Goal: Task Accomplishment & Management: Manage account settings

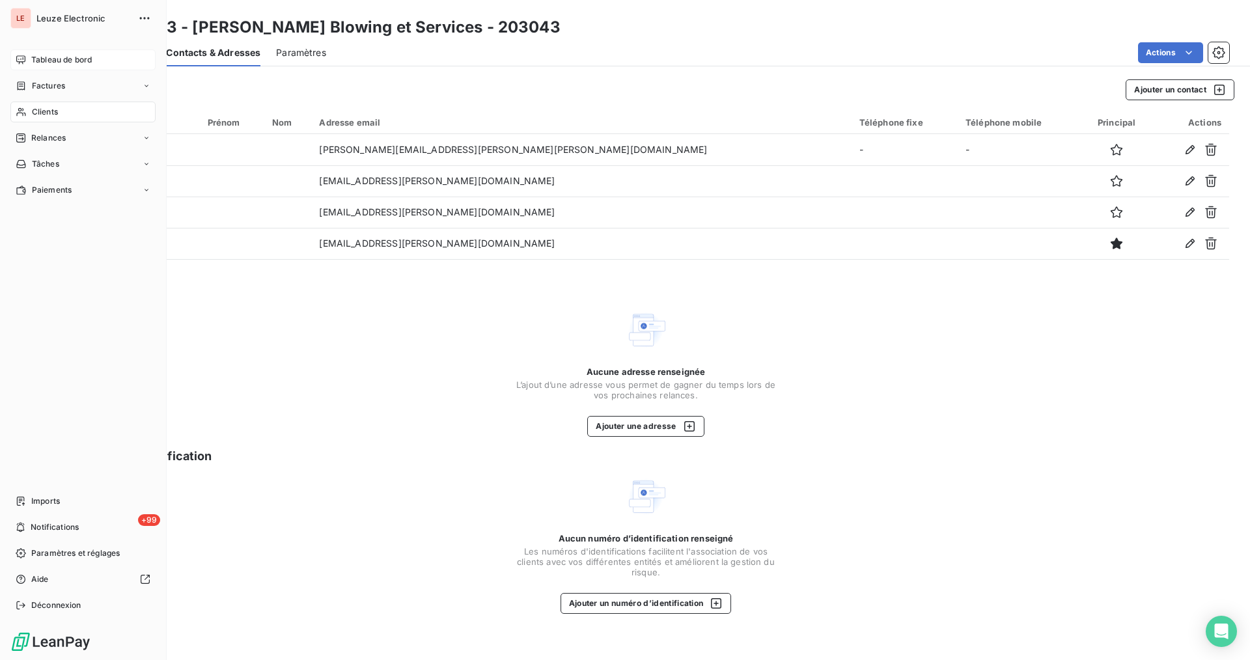
click at [49, 53] on div "Tableau de bord" at bounding box center [82, 59] width 145 height 21
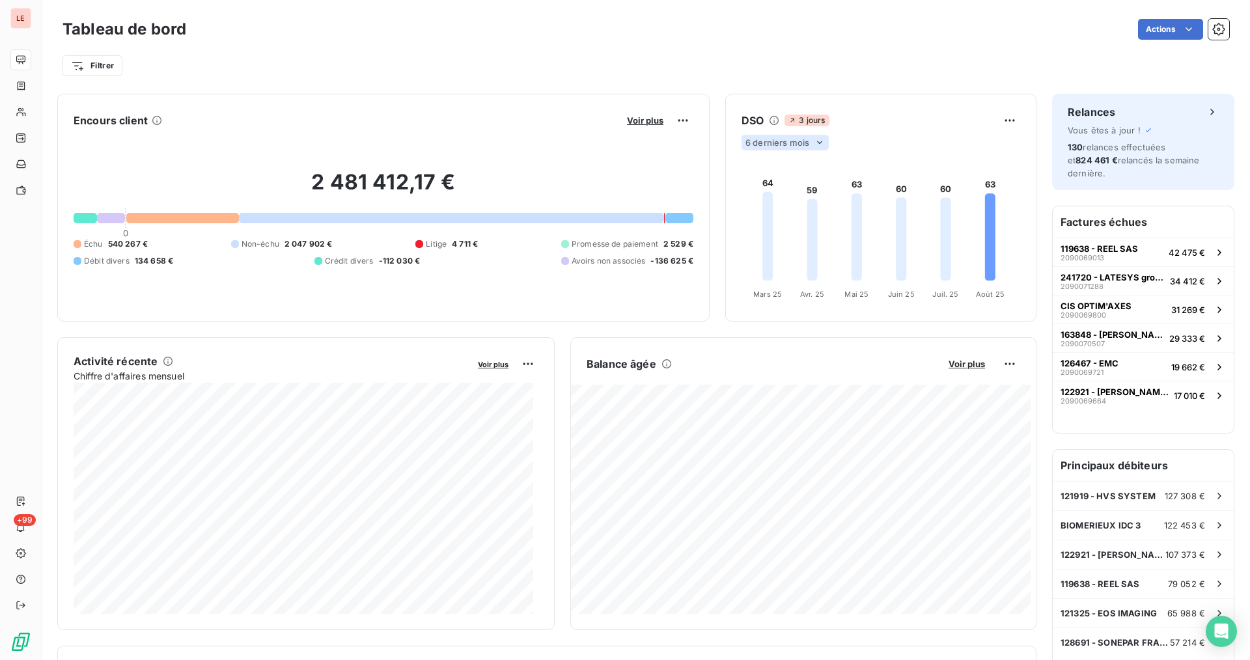
click at [805, 138] on div "6 derniers mois" at bounding box center [784, 143] width 87 height 16
click at [786, 184] on li "12" at bounding box center [787, 193] width 86 height 23
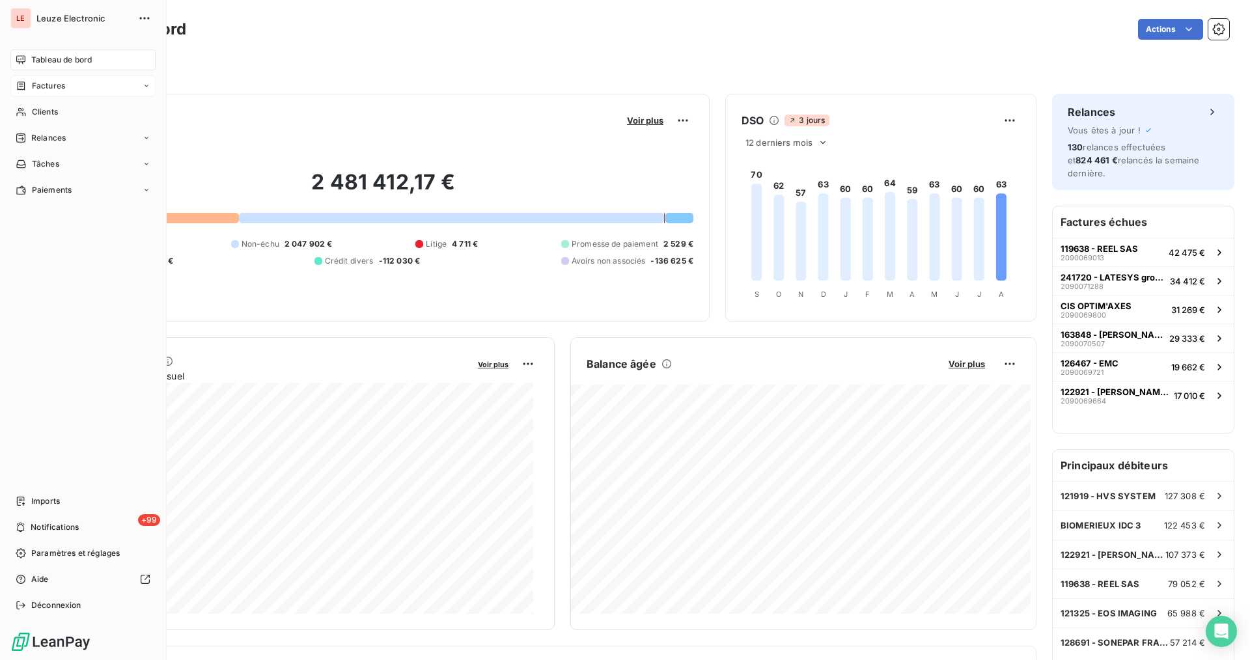
click at [44, 94] on div "Factures" at bounding box center [82, 86] width 145 height 21
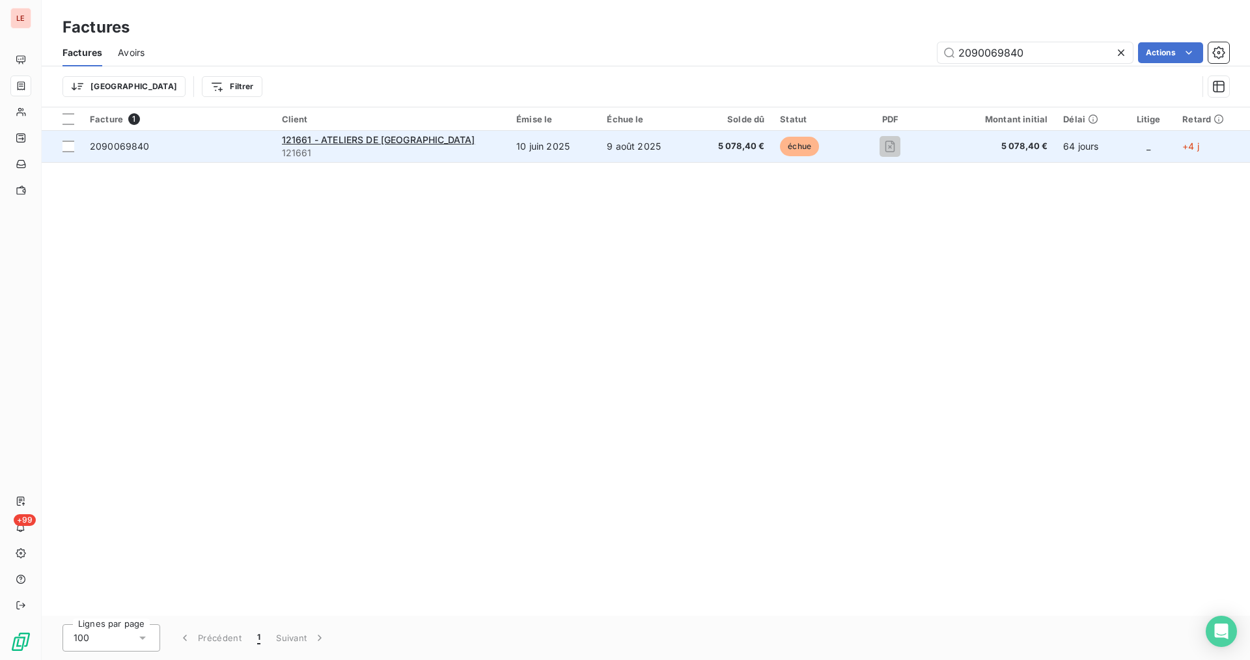
type input "2090069840"
click at [658, 146] on td "9 août 2025" at bounding box center [644, 146] width 91 height 31
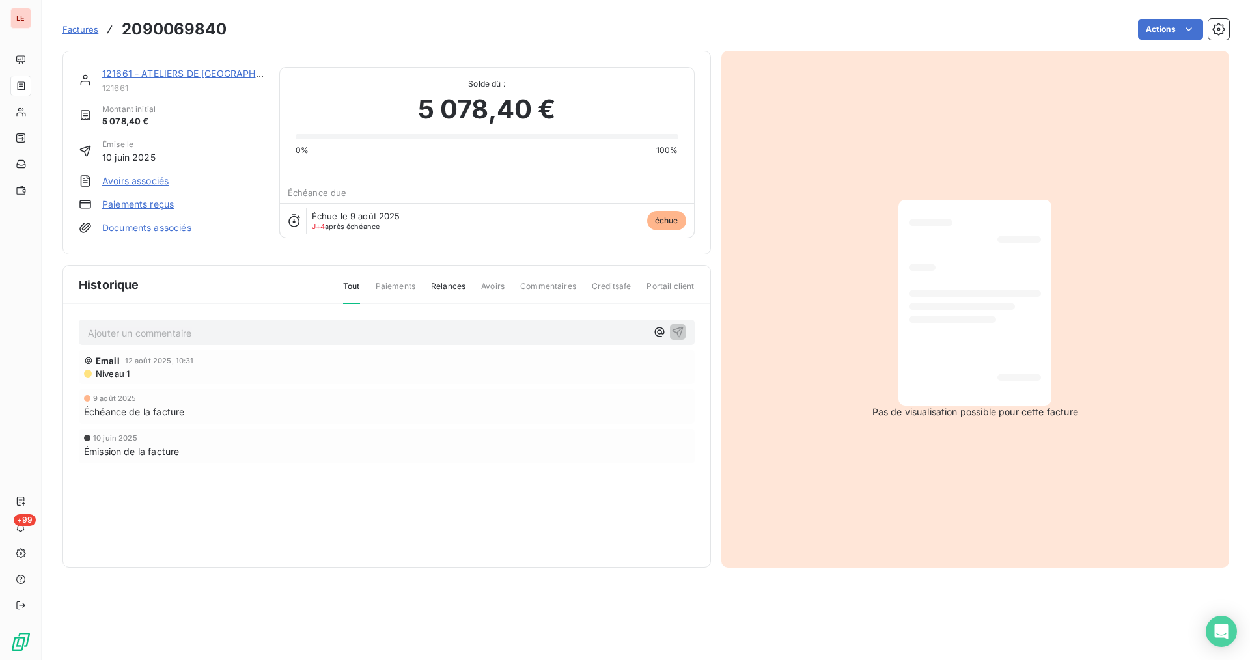
click at [151, 207] on link "Paiements reçus" at bounding box center [138, 204] width 72 height 13
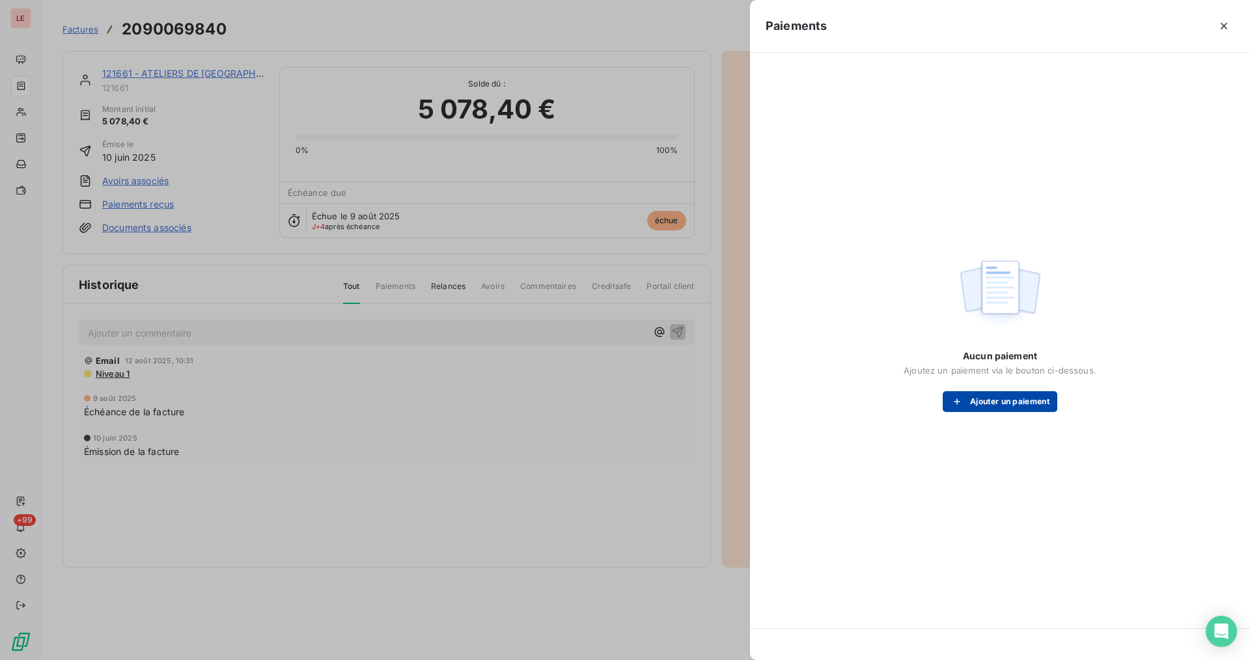
click at [951, 409] on button "Ajouter un paiement" at bounding box center [1000, 401] width 115 height 21
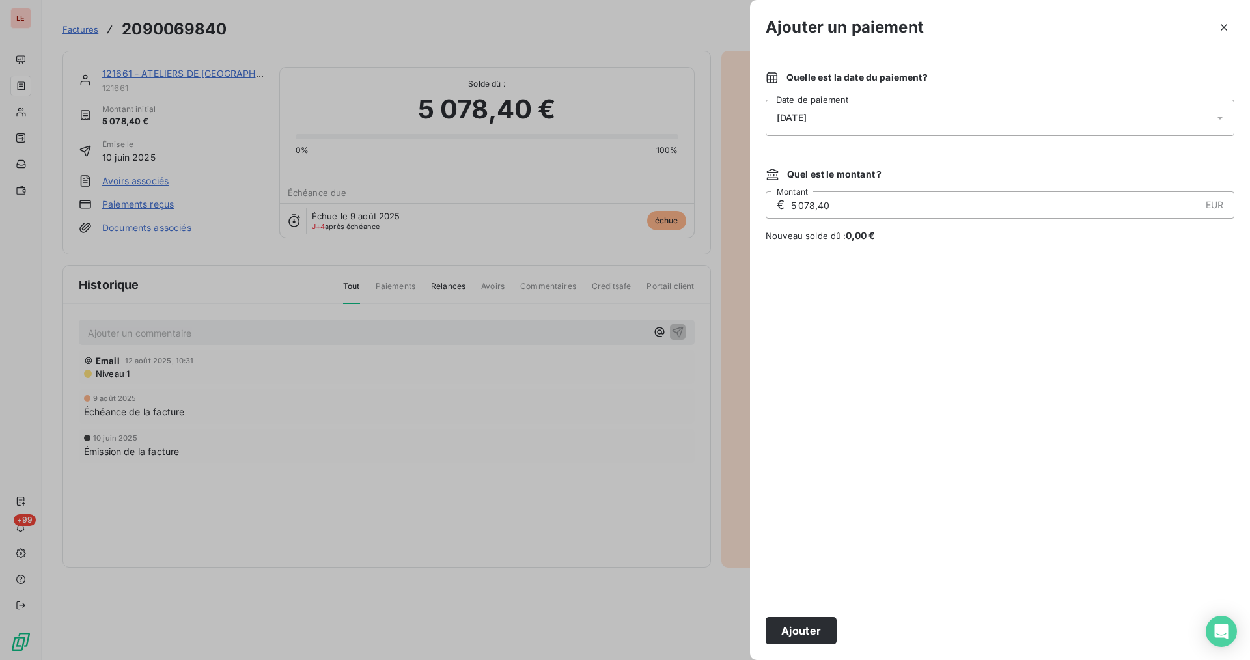
click at [942, 105] on div "[DATE]" at bounding box center [999, 118] width 469 height 36
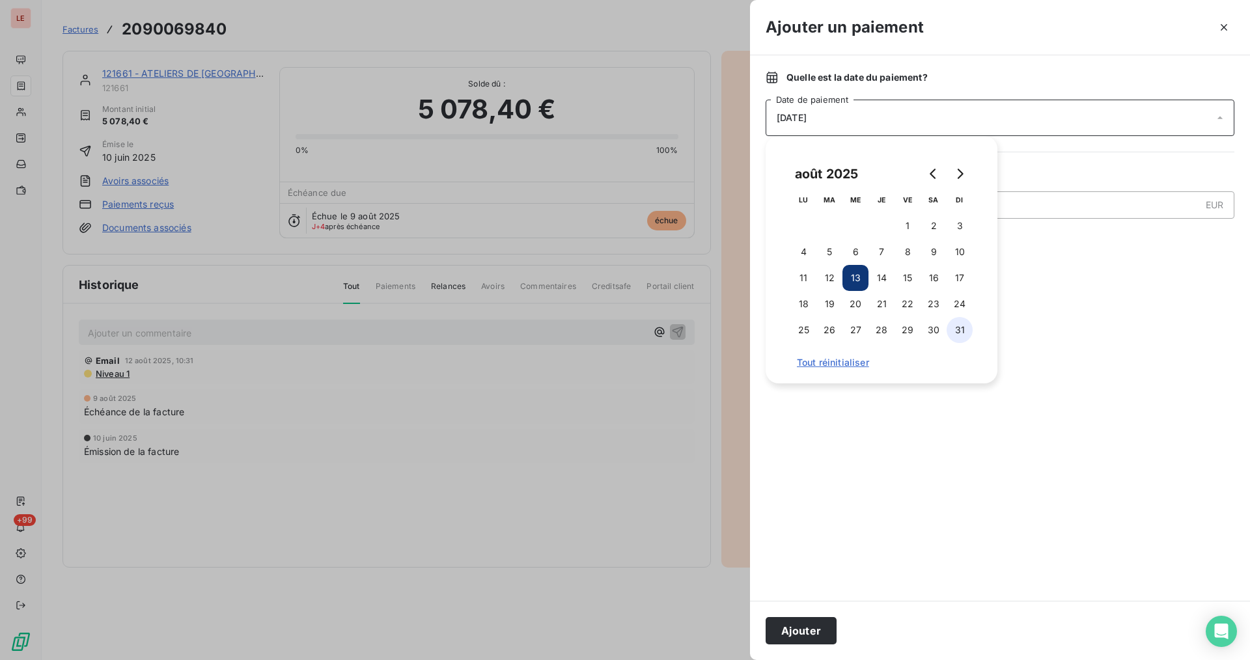
click at [952, 337] on button "31" at bounding box center [959, 330] width 26 height 26
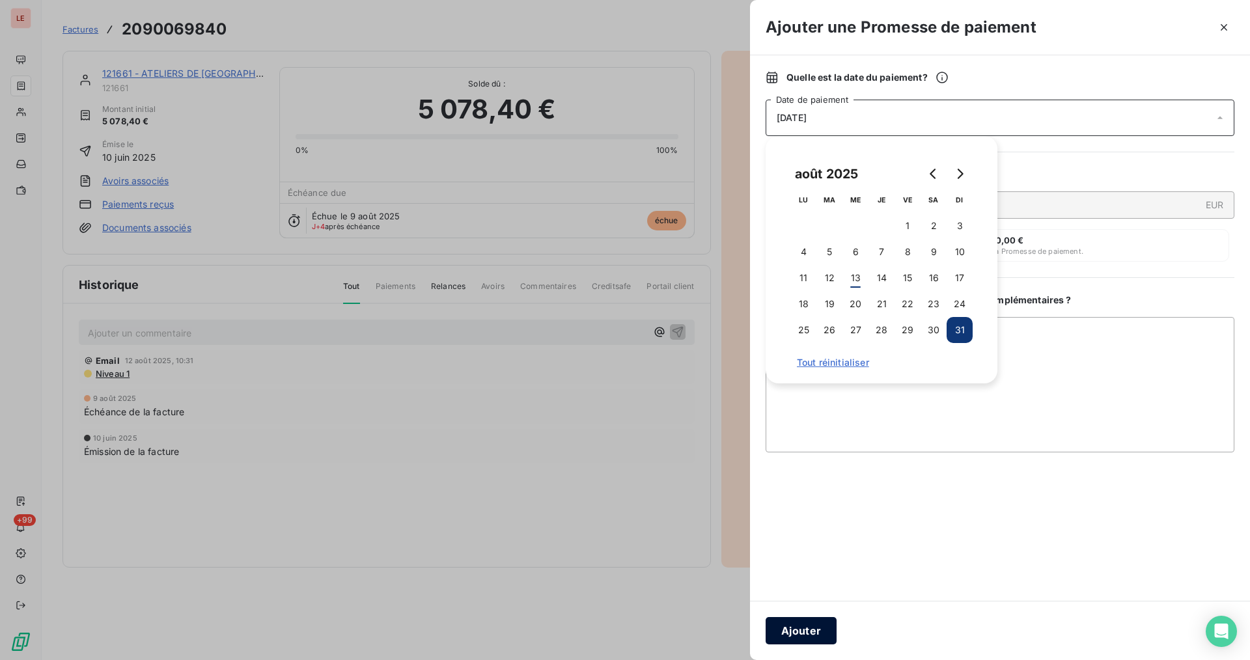
click at [803, 626] on button "Ajouter" at bounding box center [800, 630] width 71 height 27
